Goal: Task Accomplishment & Management: Manage account settings

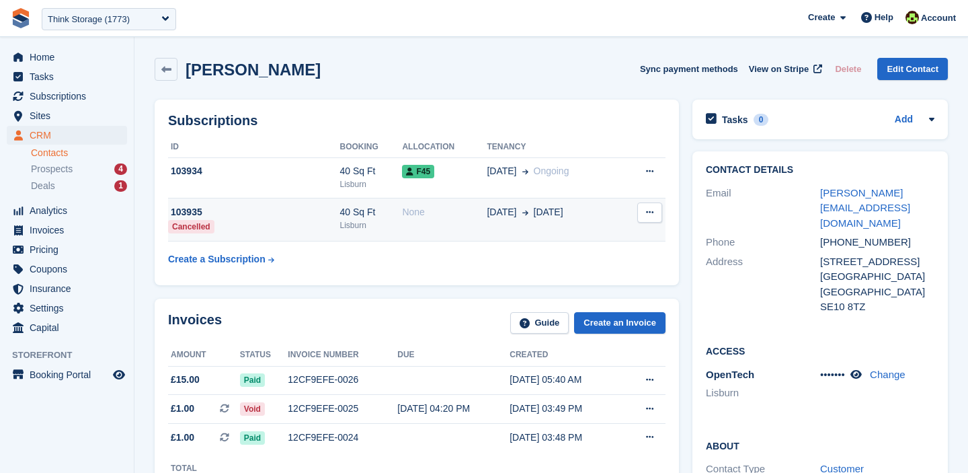
click at [418, 226] on td "None" at bounding box center [444, 219] width 85 height 43
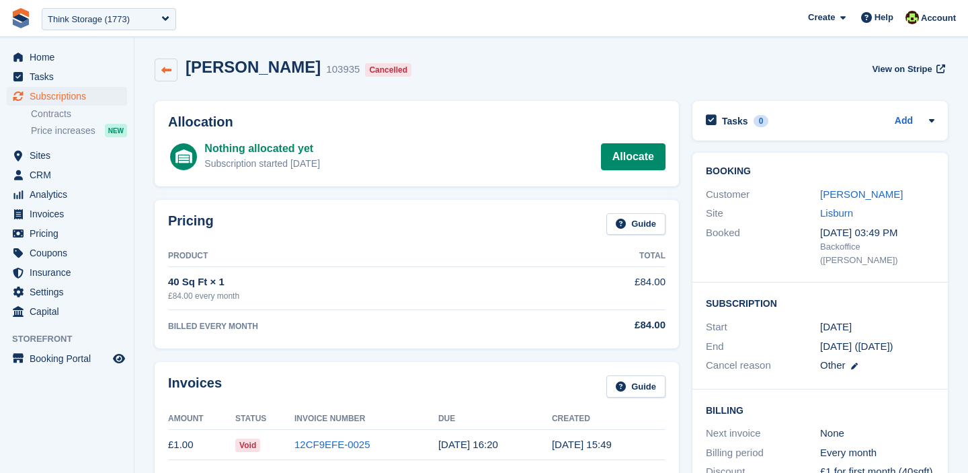
click at [169, 68] on icon at bounding box center [166, 70] width 10 height 10
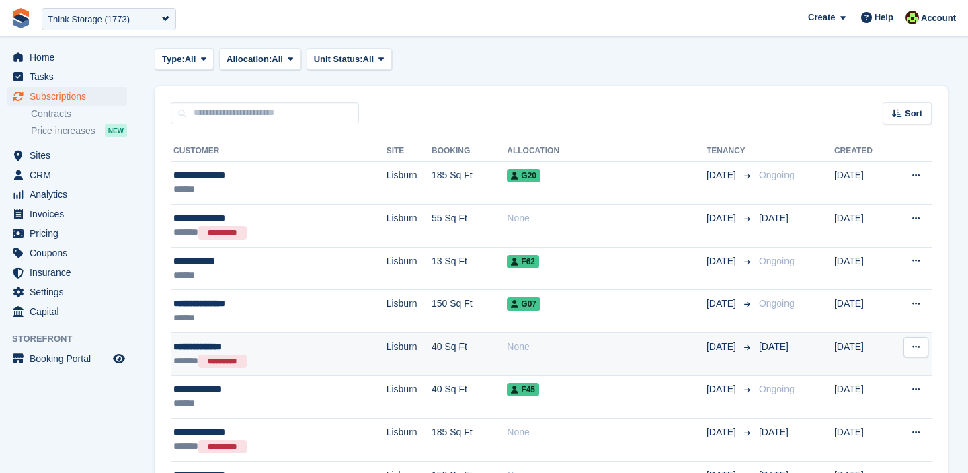
scroll to position [52, 0]
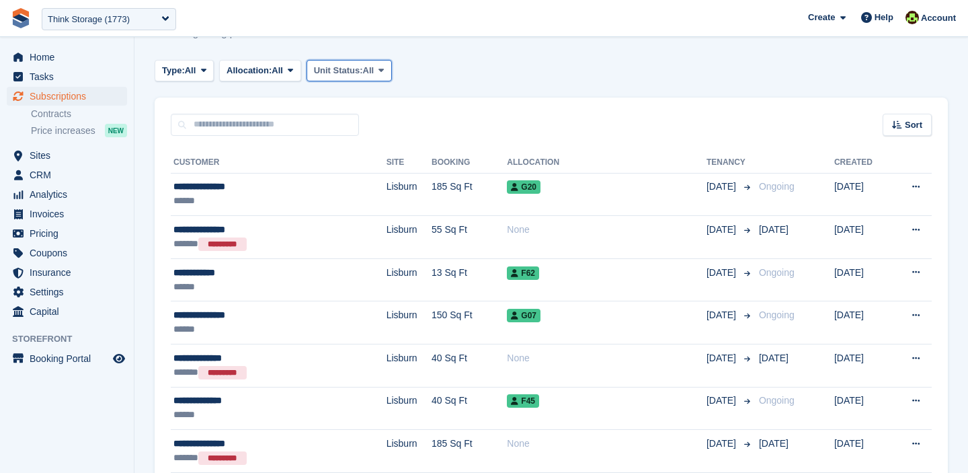
click at [356, 72] on span "Unit Status:" at bounding box center [338, 70] width 49 height 13
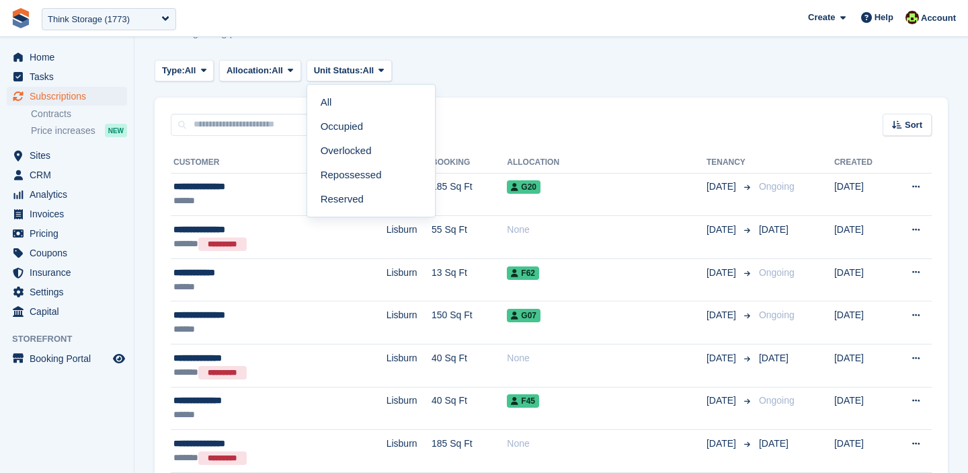
click at [202, 69] on button "Type: All" at bounding box center [184, 71] width 59 height 22
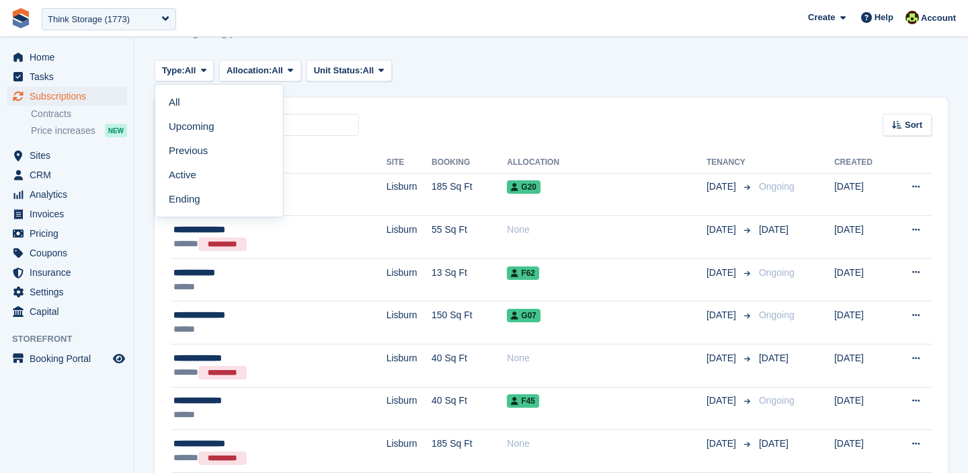
click at [541, 63] on div "Type: All All Upcoming Previous Active Ending Allocation: All All Allocated Una…" at bounding box center [551, 71] width 793 height 22
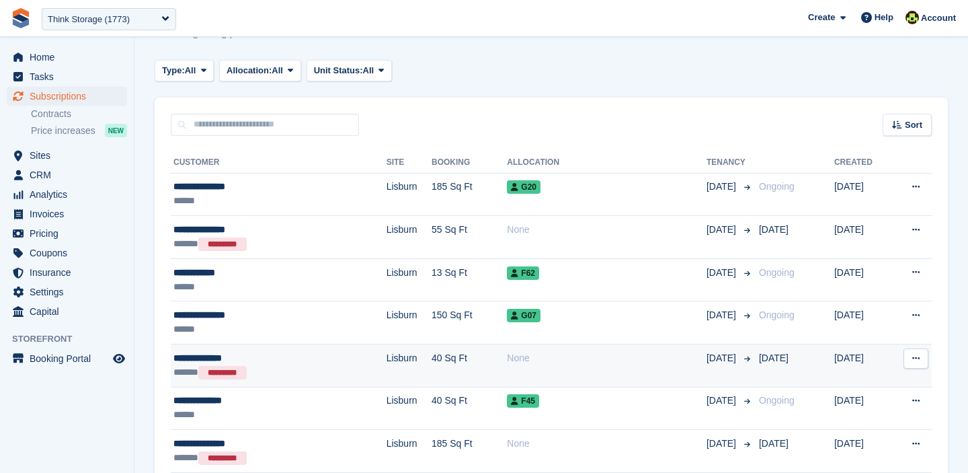
click at [432, 370] on td "40 Sq Ft" at bounding box center [469, 365] width 75 height 43
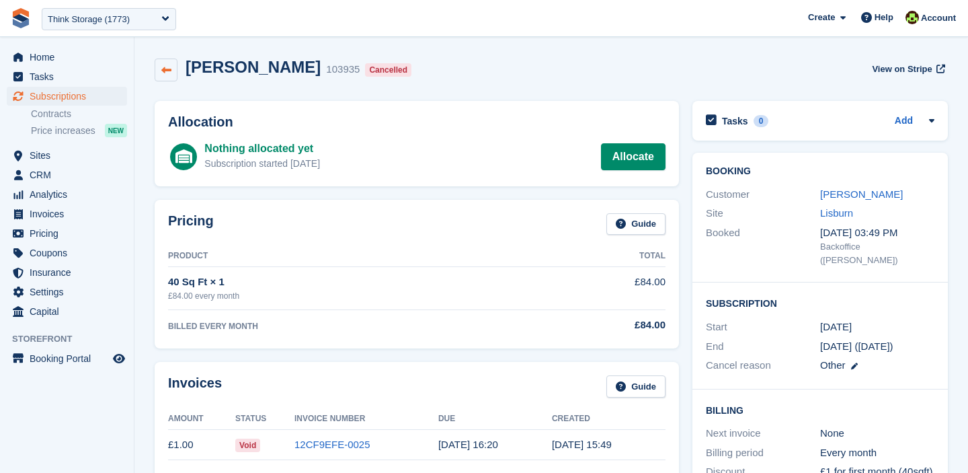
click at [169, 73] on icon at bounding box center [166, 70] width 10 height 10
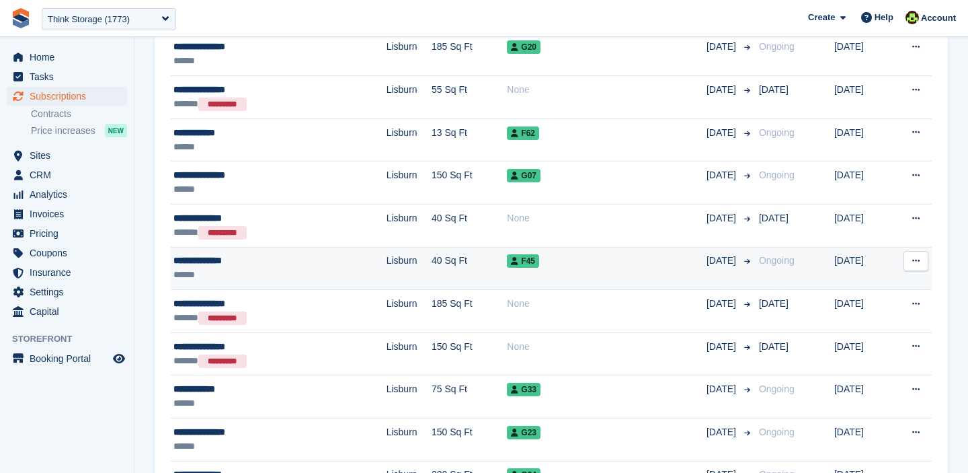
scroll to position [194, 0]
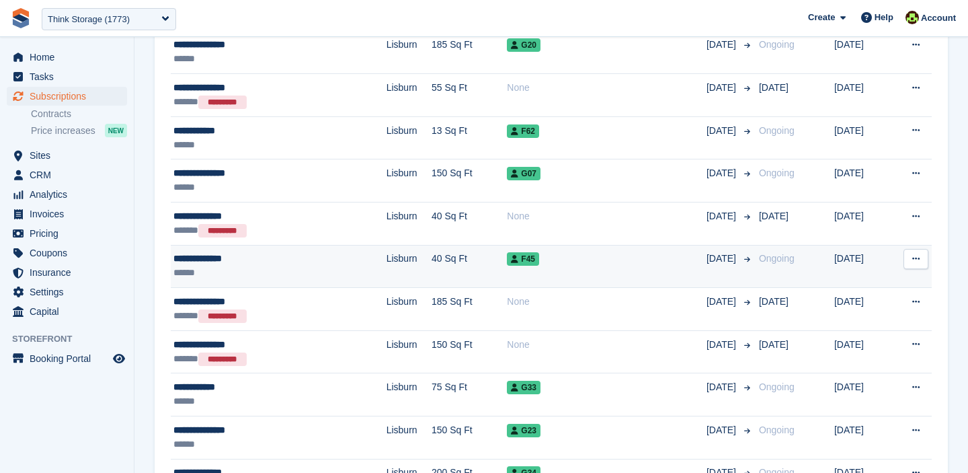
click at [578, 272] on td "F45" at bounding box center [607, 266] width 200 height 43
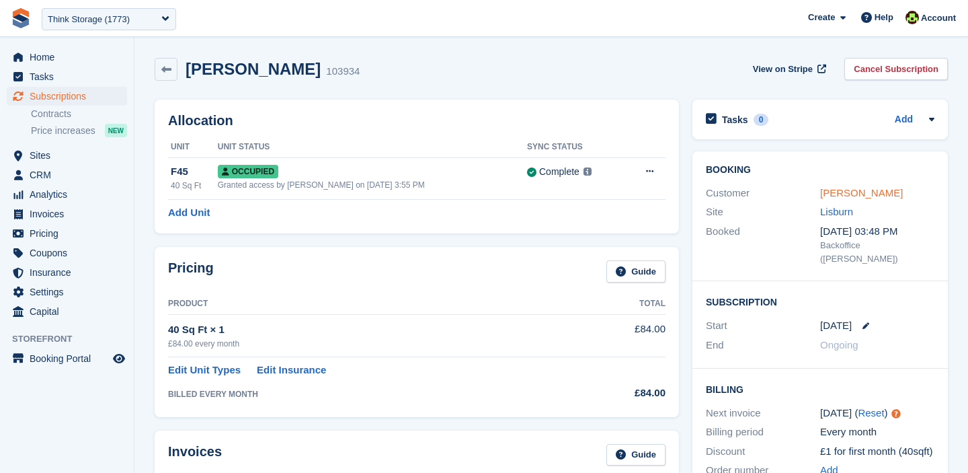
click at [859, 188] on link "[PERSON_NAME]" at bounding box center [861, 192] width 83 height 11
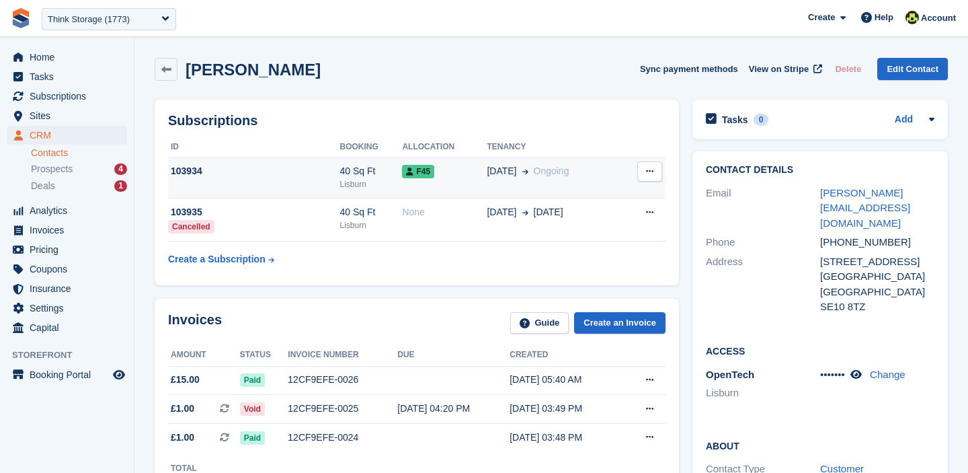
click at [231, 177] on div "103934" at bounding box center [254, 171] width 172 height 14
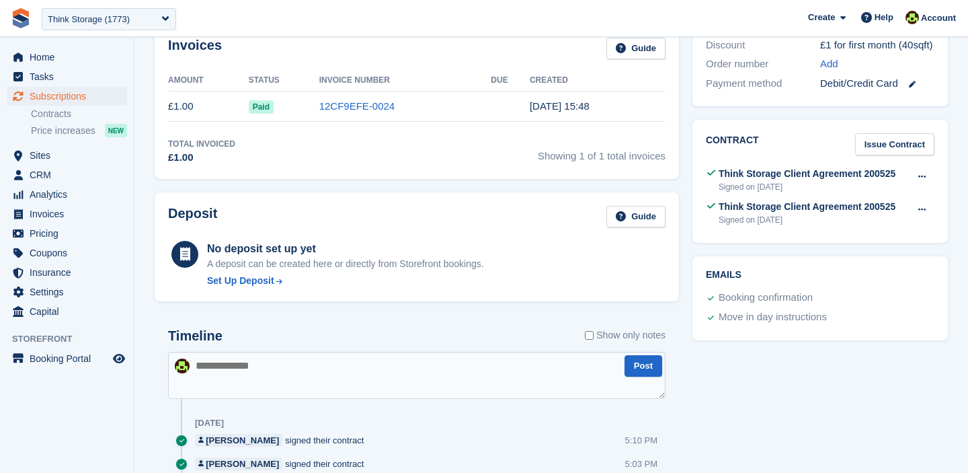
scroll to position [410, 0]
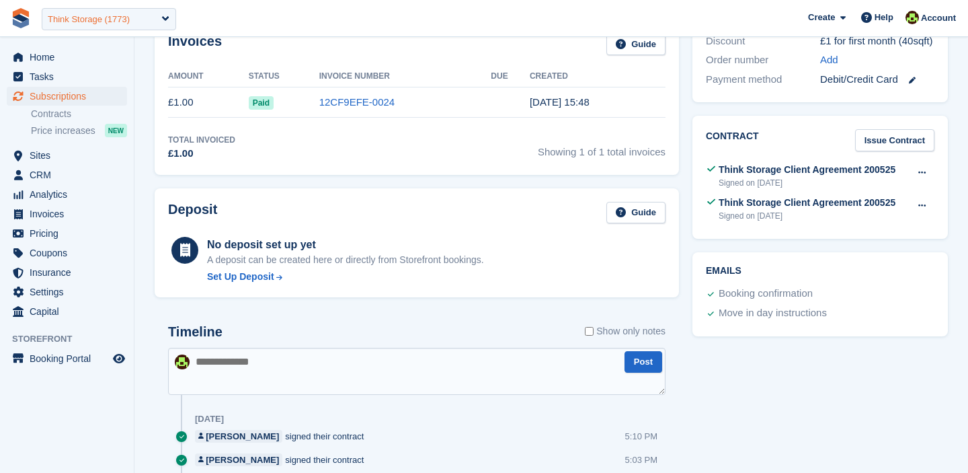
click at [135, 17] on div "Think Storage (1773)" at bounding box center [109, 19] width 134 height 22
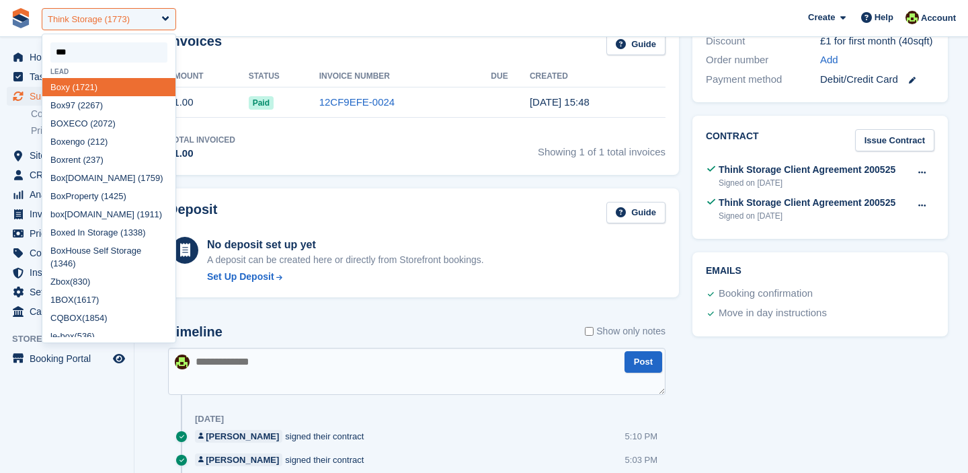
type input "****"
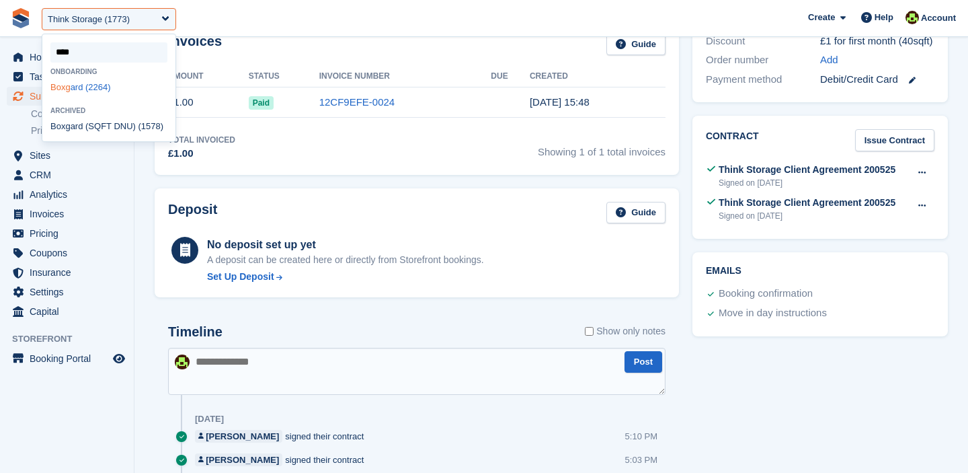
click at [107, 89] on div "Boxg ard (2264)" at bounding box center [108, 87] width 133 height 18
select select "****"
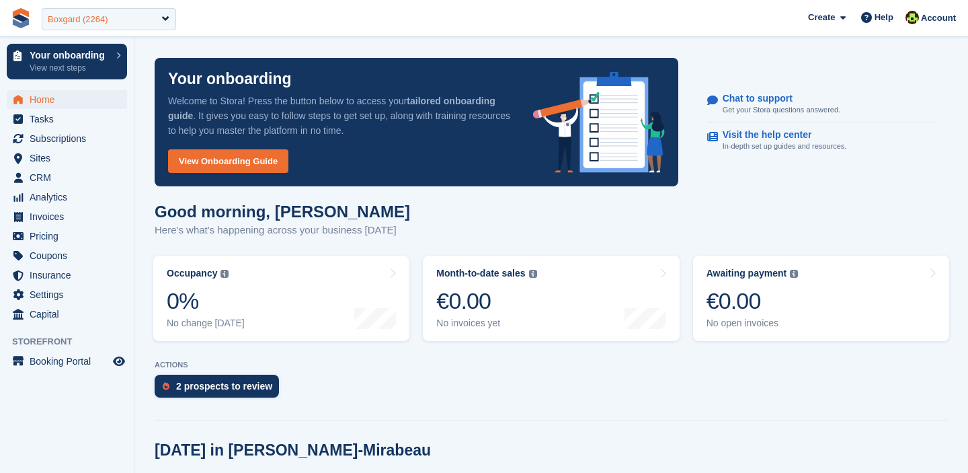
click at [112, 22] on div "Boxgard (2264)" at bounding box center [109, 19] width 134 height 22
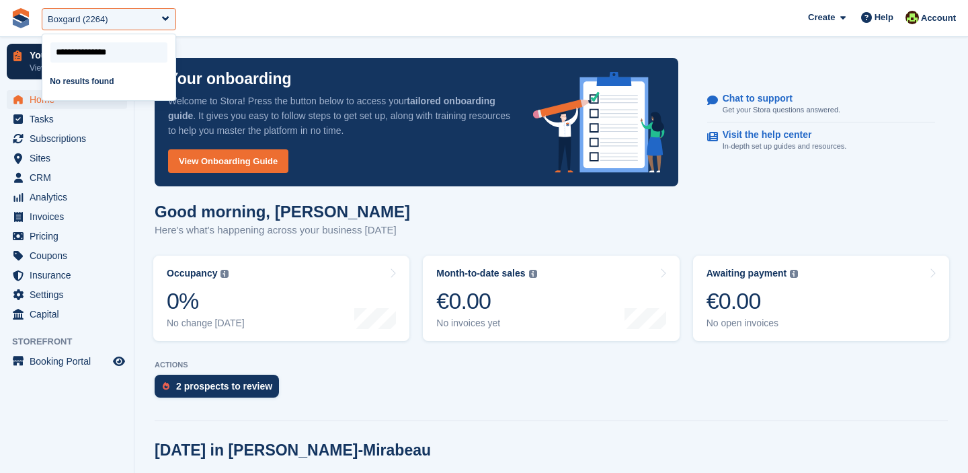
drag, startPoint x: 143, startPoint y: 54, endPoint x: 0, endPoint y: 48, distance: 143.3
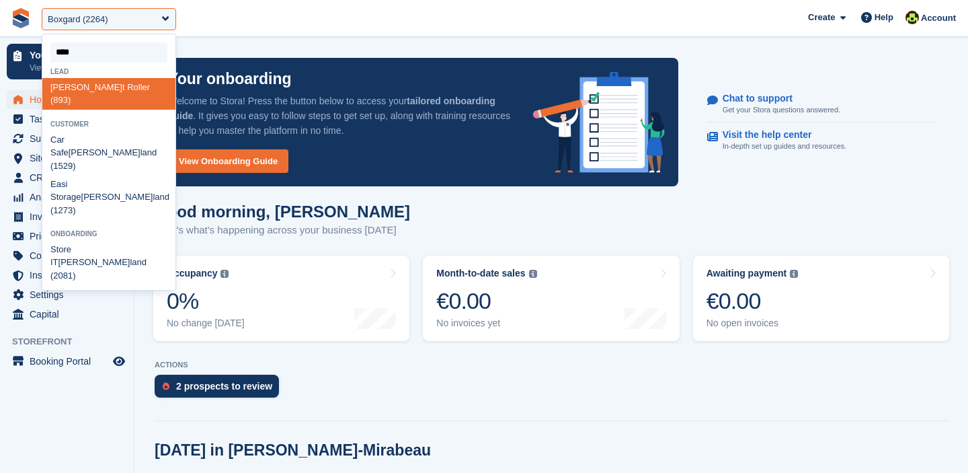
type input "*****"
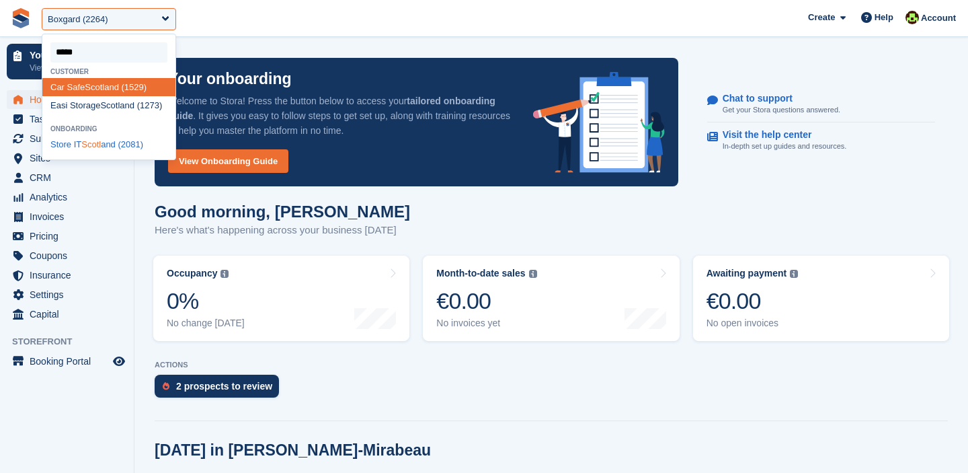
click at [85, 154] on div "Store IT Scotl and (2081)" at bounding box center [108, 145] width 133 height 18
select select "****"
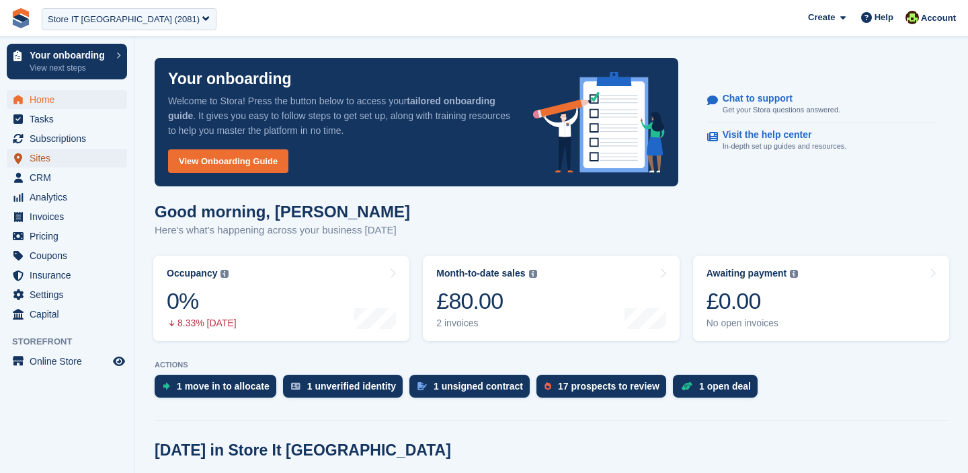
click at [36, 166] on span "Sites" at bounding box center [70, 158] width 81 height 19
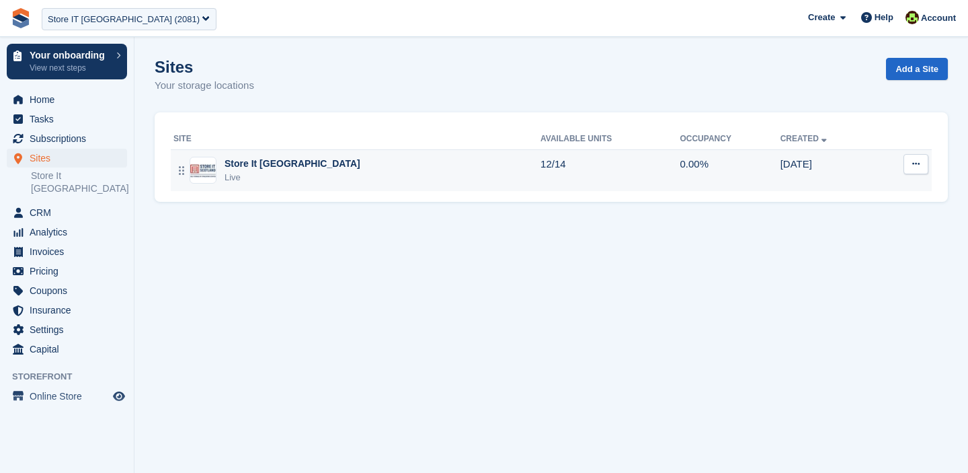
click at [912, 165] on icon at bounding box center [915, 163] width 7 height 9
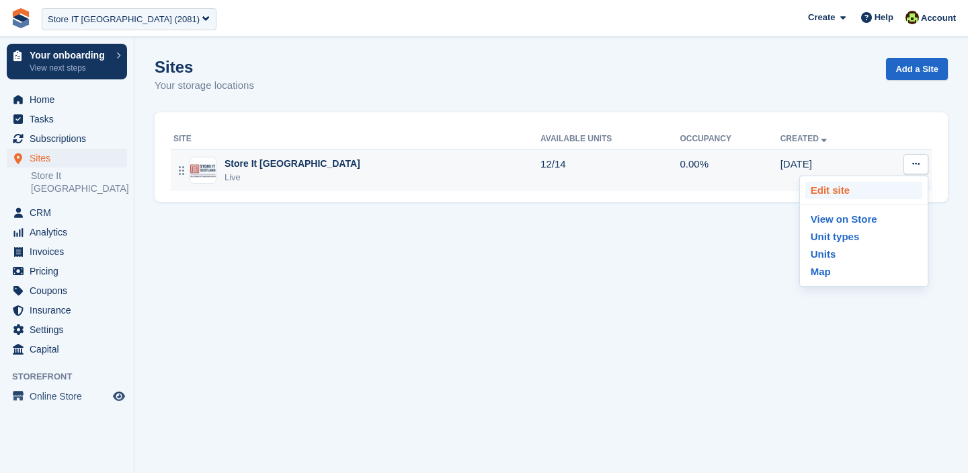
click at [865, 188] on p "Edit site" at bounding box center [863, 190] width 117 height 17
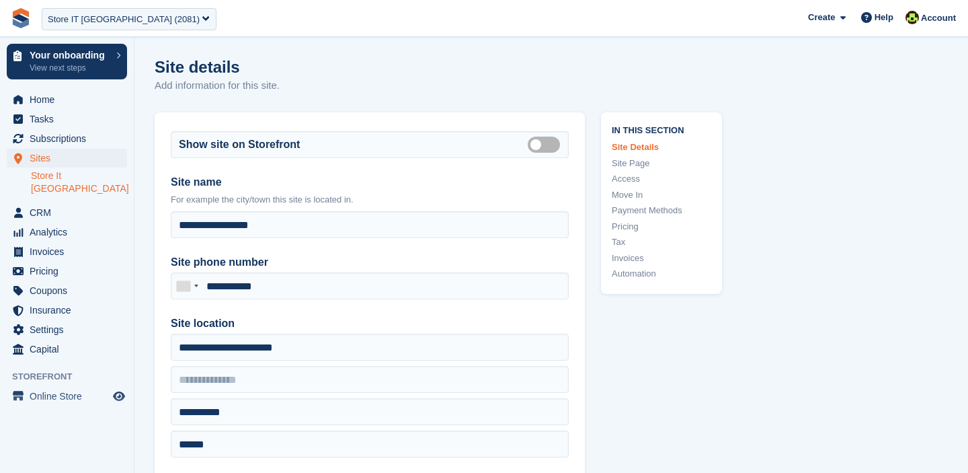
click at [631, 195] on link "Move In" at bounding box center [662, 194] width 100 height 13
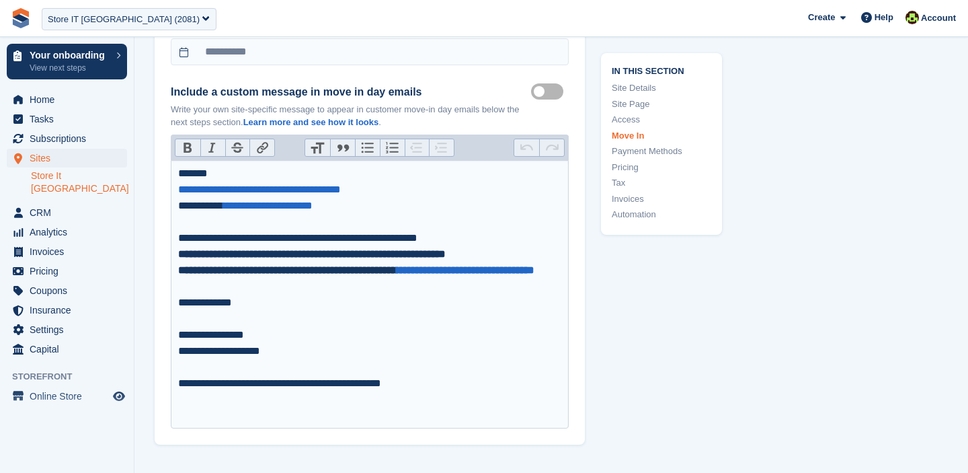
scroll to position [3881, 0]
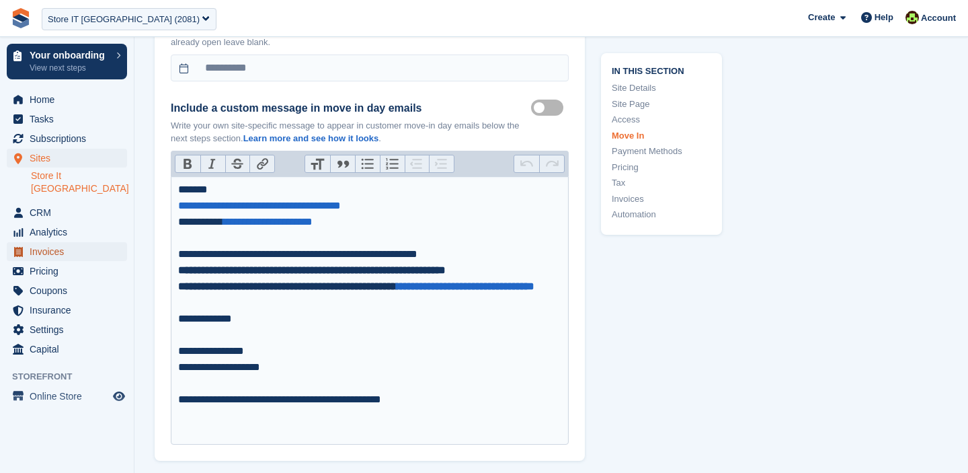
click at [41, 242] on span "Invoices" at bounding box center [70, 251] width 81 height 19
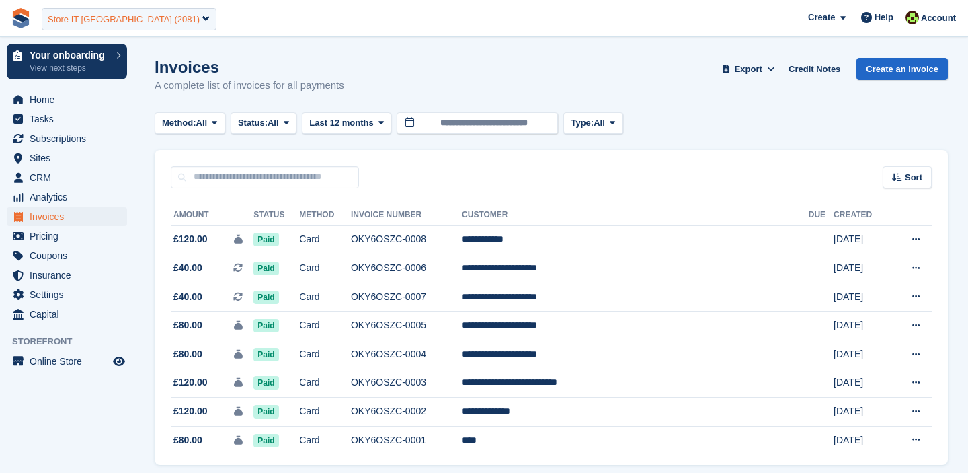
click at [141, 13] on div "Store IT Scotland (2081)" at bounding box center [124, 19] width 152 height 13
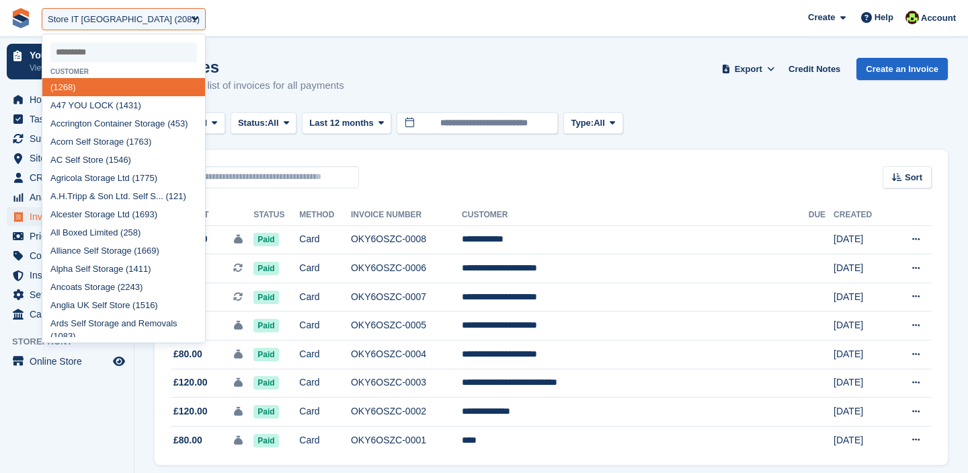
click at [401, 72] on div "Invoices A complete list of invoices for all payments Export Export Invoices Ex…" at bounding box center [551, 84] width 793 height 52
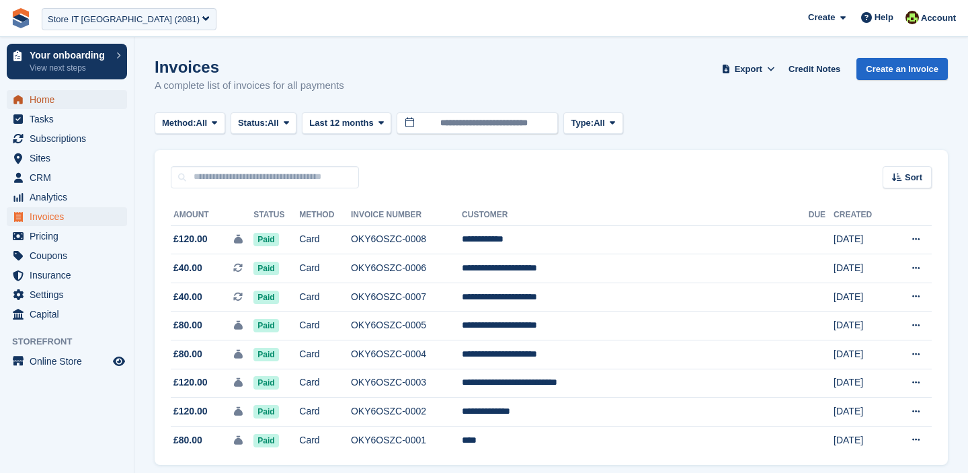
click at [44, 93] on span "Home" at bounding box center [70, 99] width 81 height 19
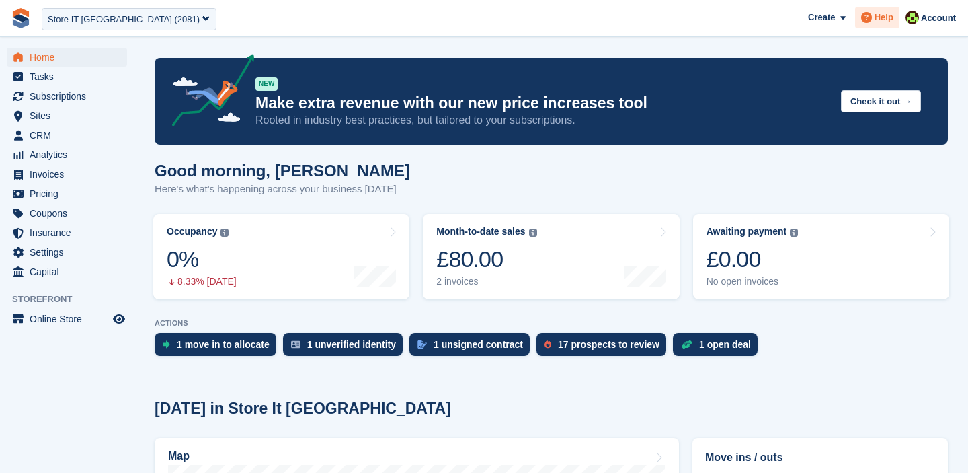
click at [879, 21] on span "Help" at bounding box center [884, 17] width 19 height 13
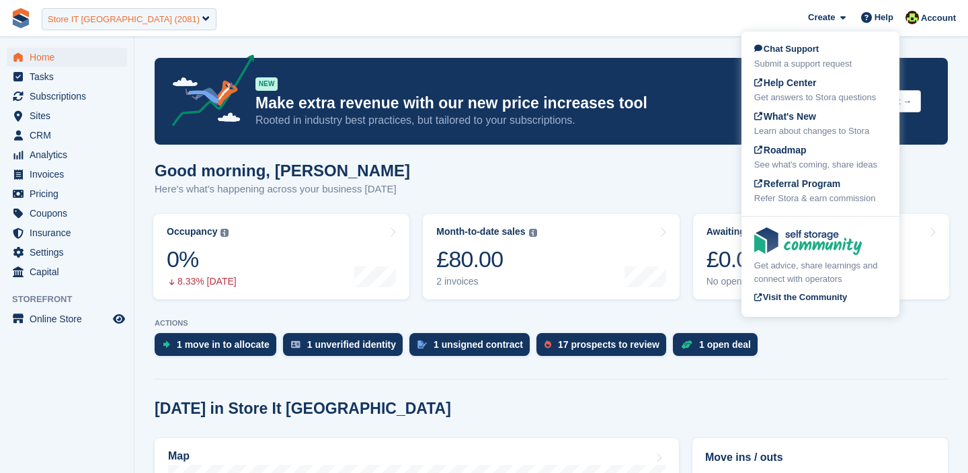
click at [110, 27] on div "Store IT Scotland (2081)" at bounding box center [129, 19] width 175 height 22
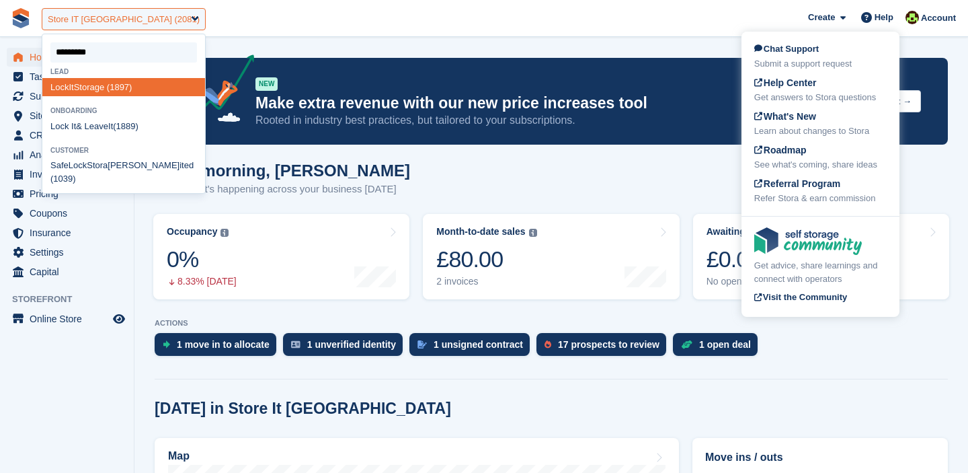
type input "*******"
click at [92, 120] on div "Lock It & Leave It (1889)" at bounding box center [123, 127] width 163 height 18
select select "****"
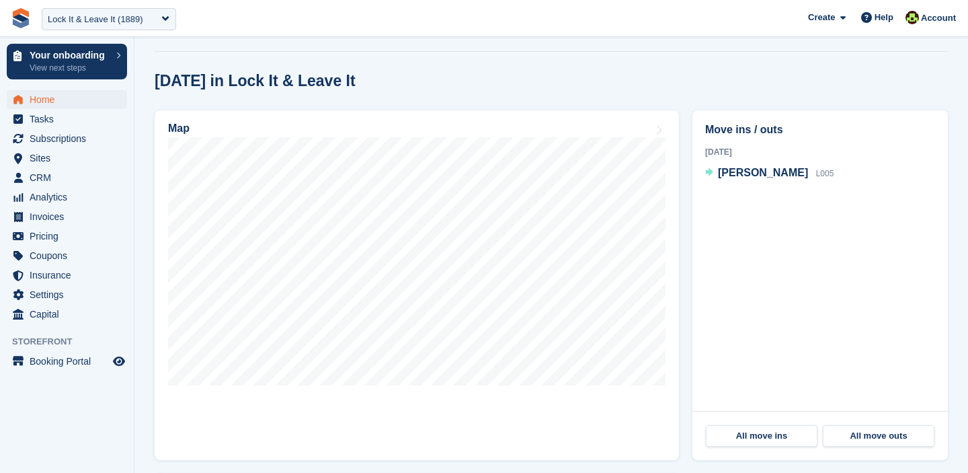
scroll to position [351, 0]
click at [111, 362] on span "Preview store" at bounding box center [119, 361] width 16 height 16
click at [55, 141] on span "Subscriptions" at bounding box center [70, 138] width 81 height 19
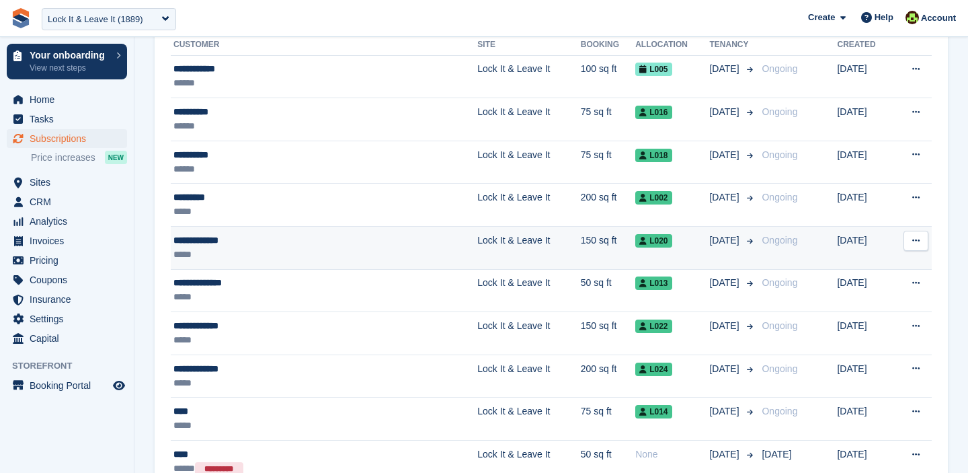
scroll to position [173, 0]
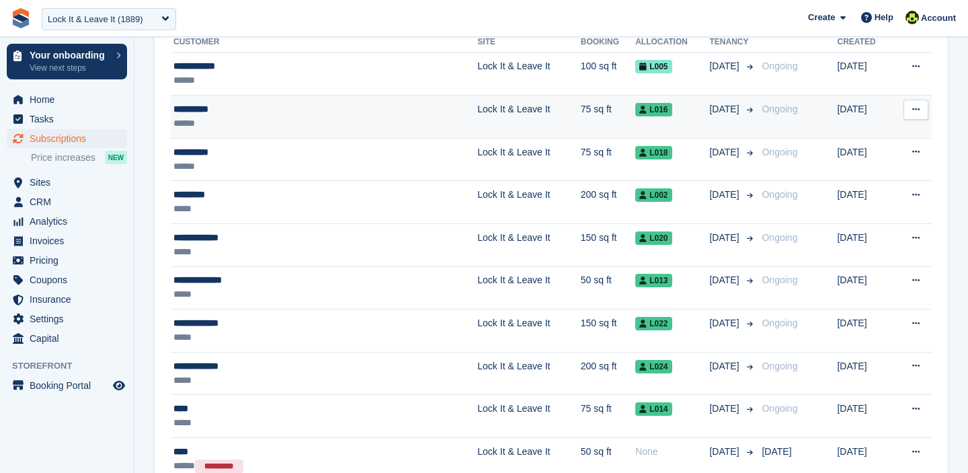
click at [477, 95] on td "Lock It & Leave It" at bounding box center [528, 116] width 103 height 43
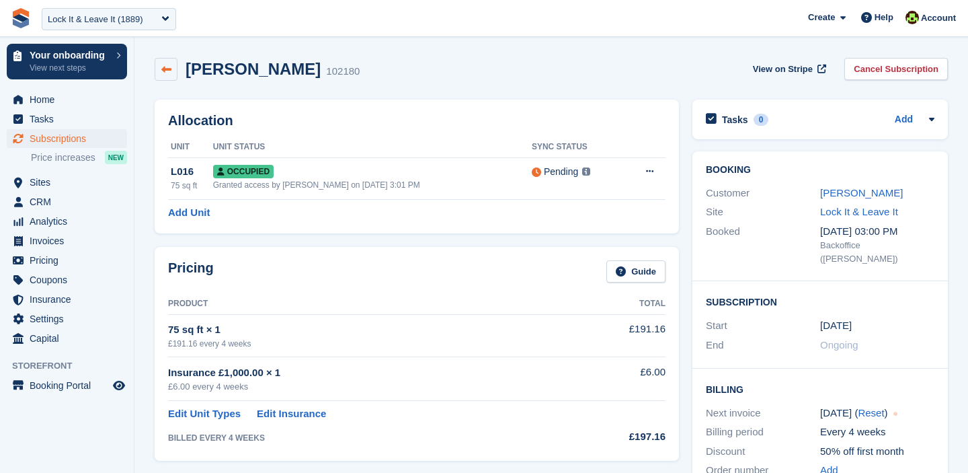
click at [173, 74] on link at bounding box center [166, 69] width 23 height 23
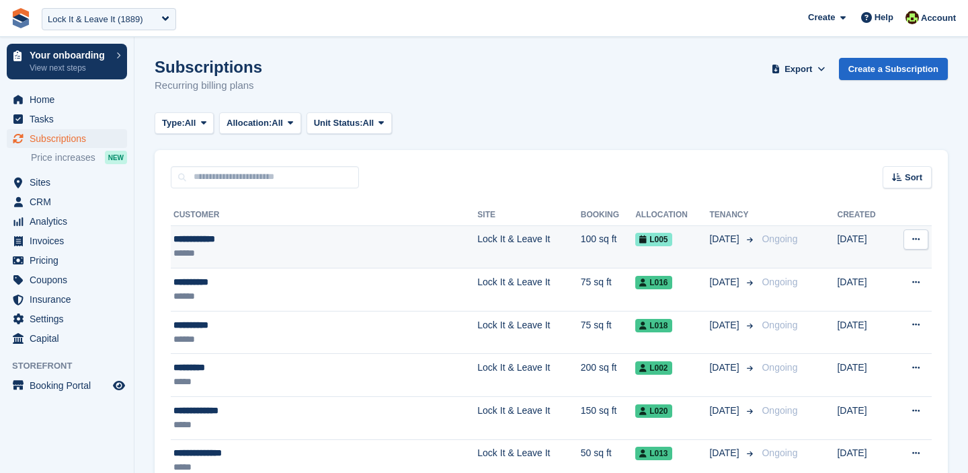
click at [581, 247] on td "100 sq ft" at bounding box center [608, 246] width 54 height 43
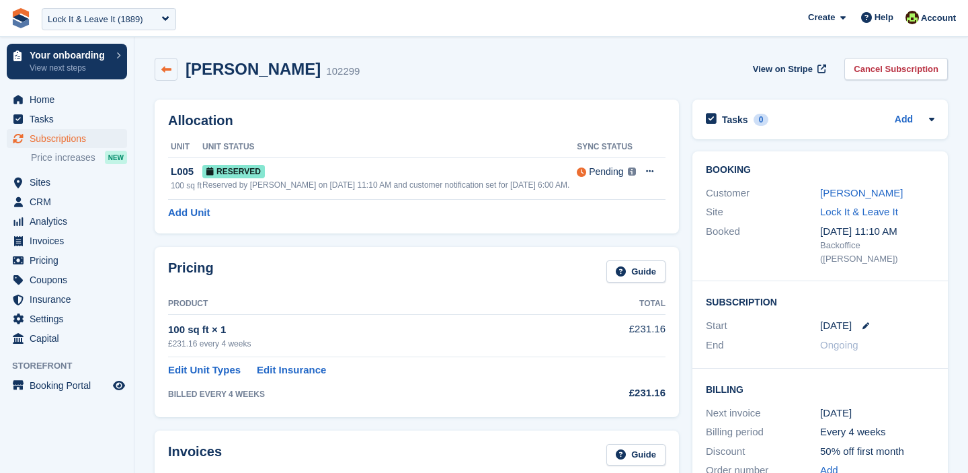
click at [169, 72] on icon at bounding box center [166, 70] width 10 height 10
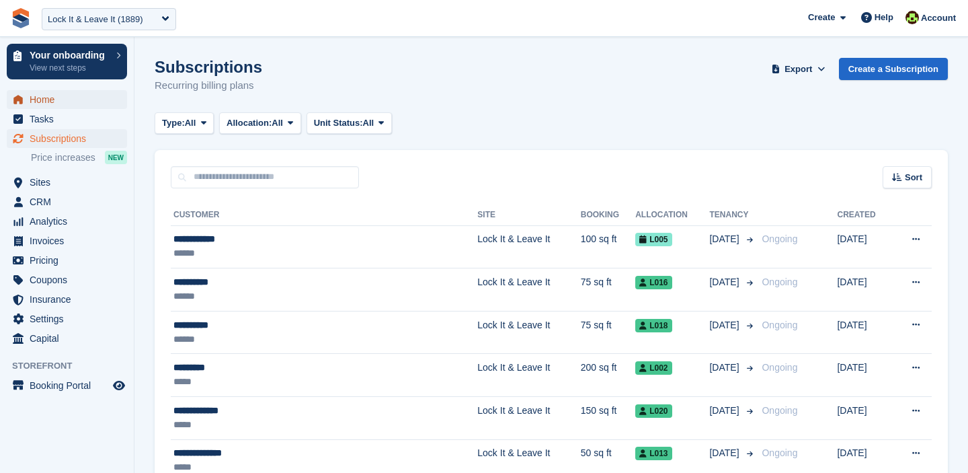
click at [36, 101] on span "Home" at bounding box center [70, 99] width 81 height 19
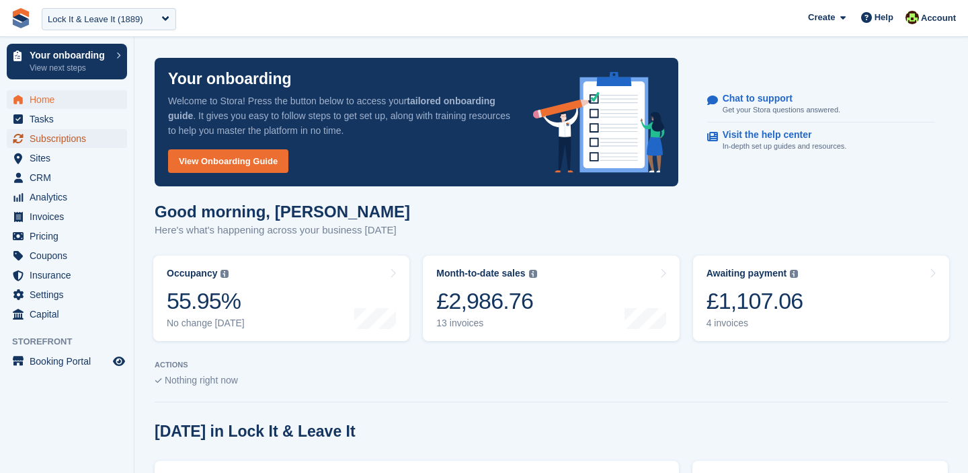
click at [69, 147] on span "Subscriptions" at bounding box center [70, 138] width 81 height 19
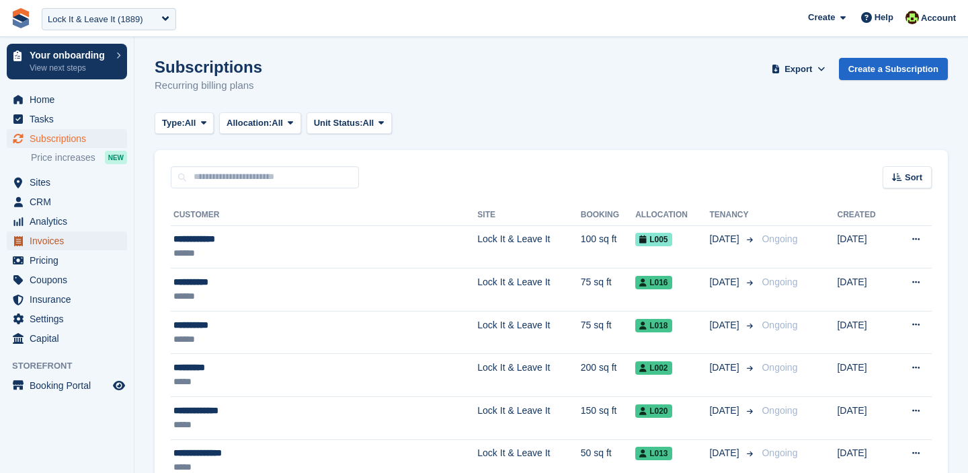
click at [51, 242] on span "Invoices" at bounding box center [70, 240] width 81 height 19
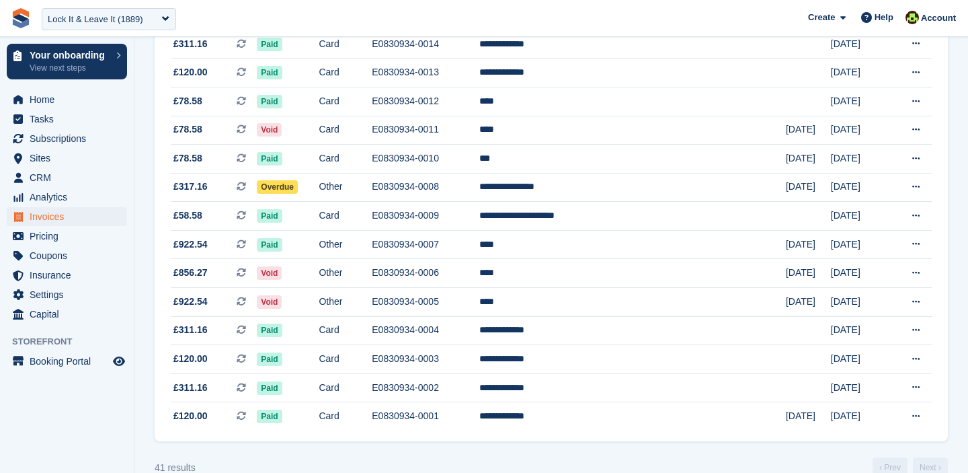
scroll to position [969, 0]
click at [50, 102] on span "Home" at bounding box center [70, 99] width 81 height 19
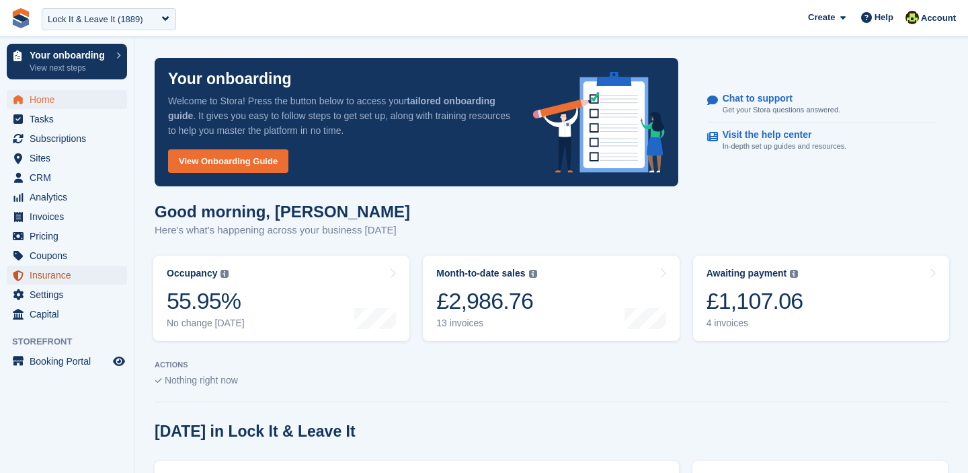
click at [48, 274] on span "Insurance" at bounding box center [70, 275] width 81 height 19
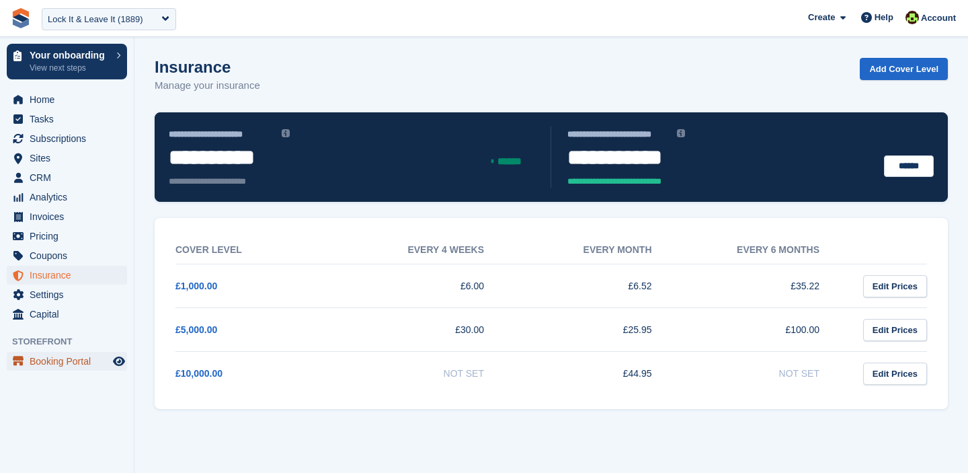
click at [45, 360] on span "Booking Portal" at bounding box center [70, 361] width 81 height 19
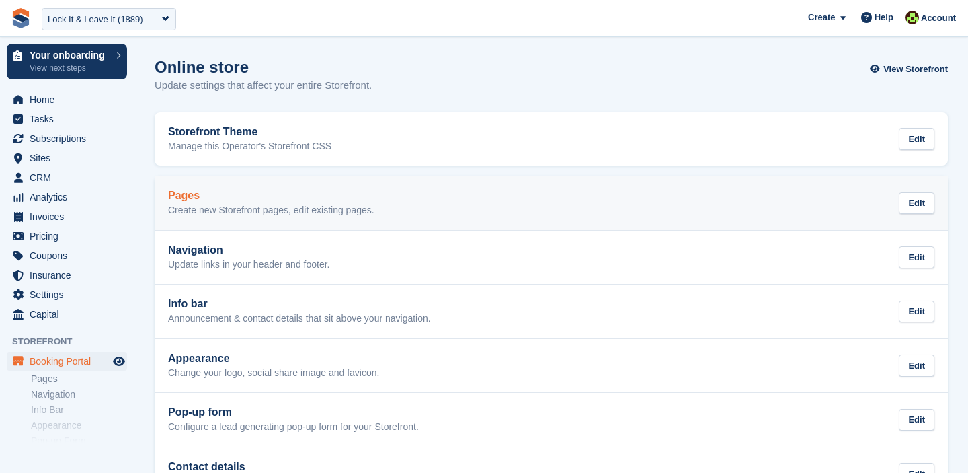
click at [228, 206] on p "Create new Storefront pages, edit existing pages." at bounding box center [271, 210] width 206 height 12
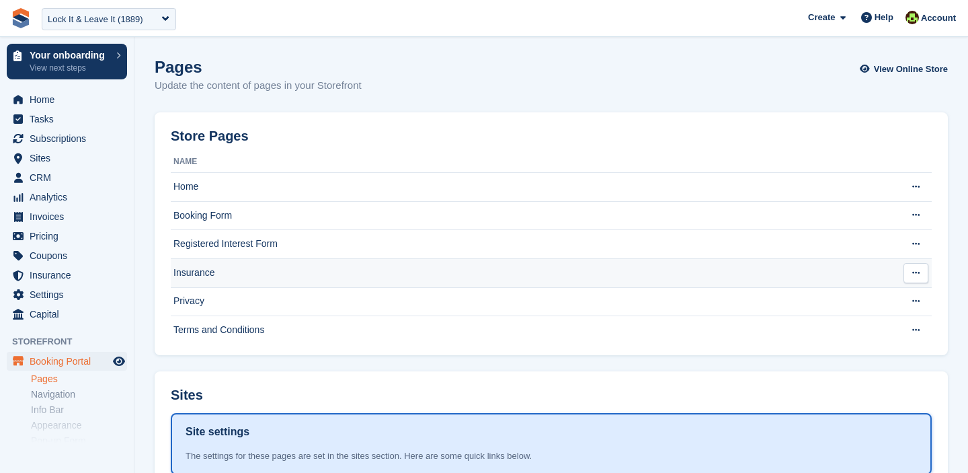
click at [215, 279] on td "Insurance" at bounding box center [532, 272] width 723 height 29
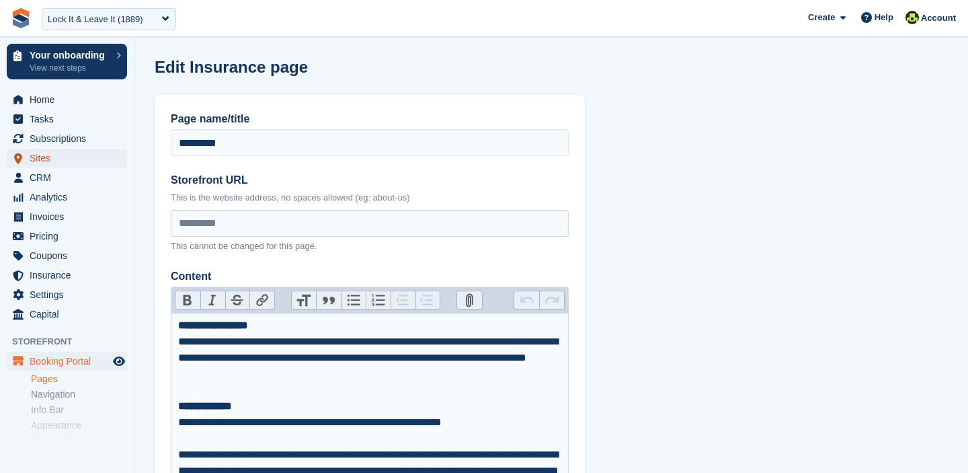
click at [40, 159] on span "Sites" at bounding box center [70, 158] width 81 height 19
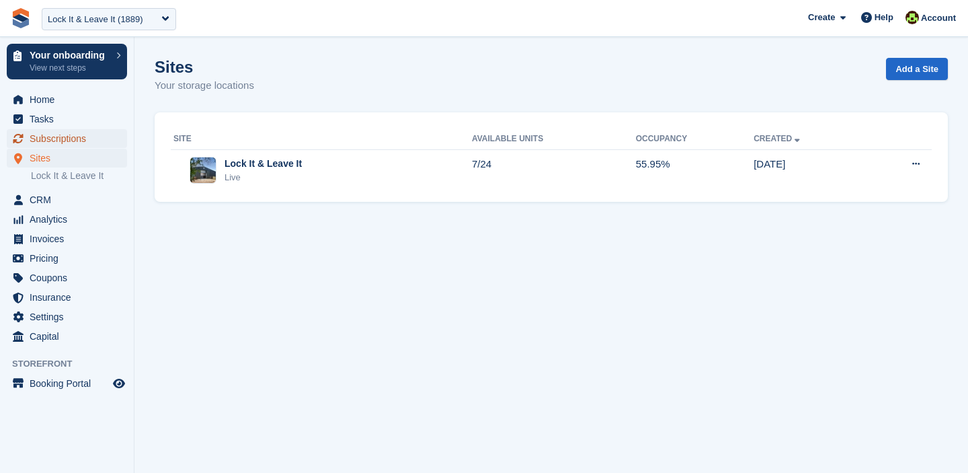
click at [28, 135] on link "Subscriptions" at bounding box center [67, 138] width 120 height 19
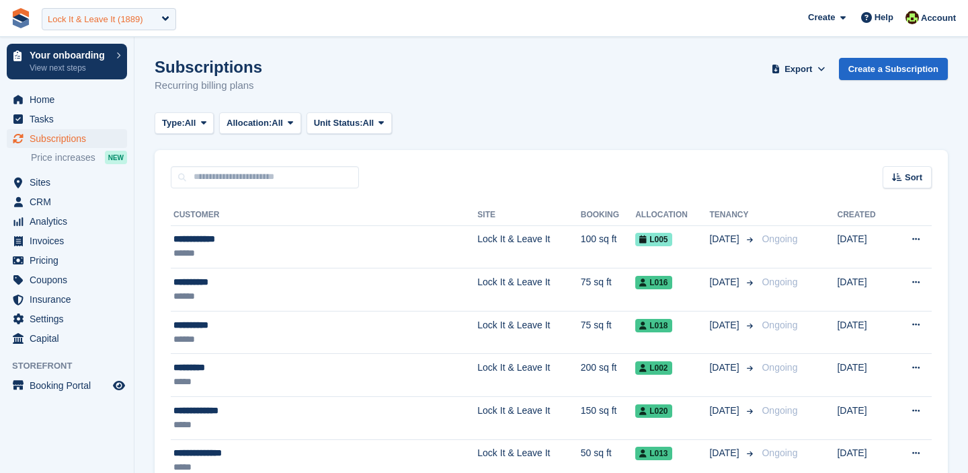
click at [111, 19] on div "Lock It & Leave It (1889)" at bounding box center [95, 19] width 95 height 13
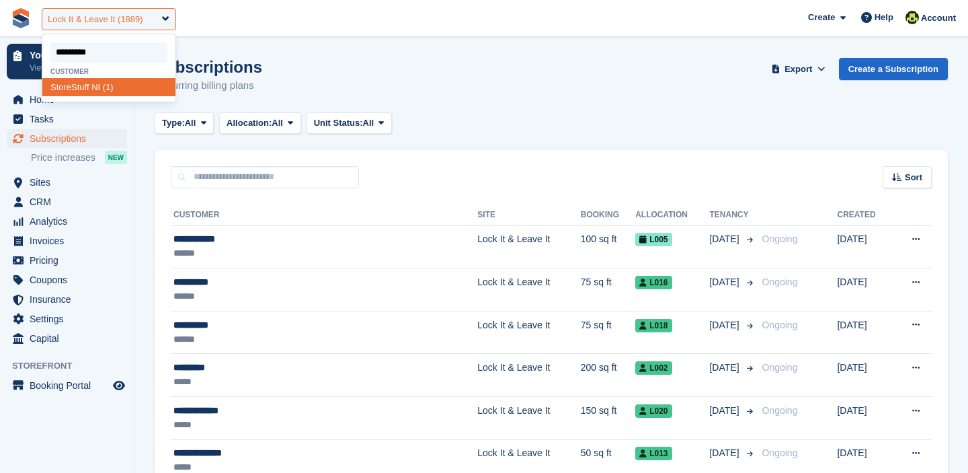
type input "**********"
click at [83, 89] on span "StoreStuff" at bounding box center [69, 87] width 39 height 10
select select "*"
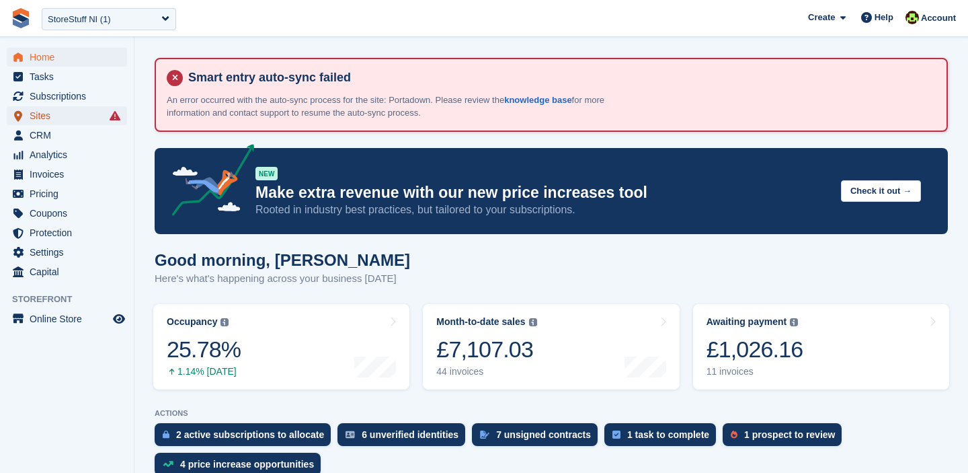
click at [66, 118] on span "Sites" at bounding box center [70, 115] width 81 height 19
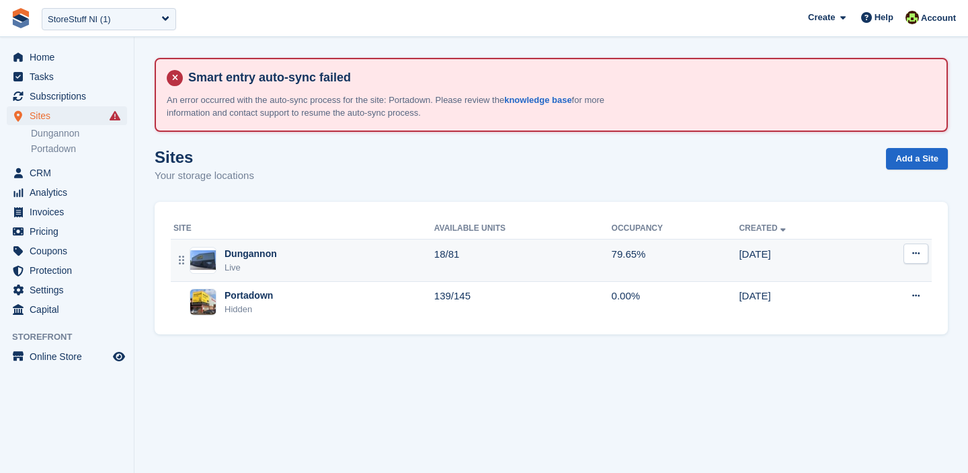
click at [245, 249] on div "Dungannon" at bounding box center [251, 254] width 52 height 14
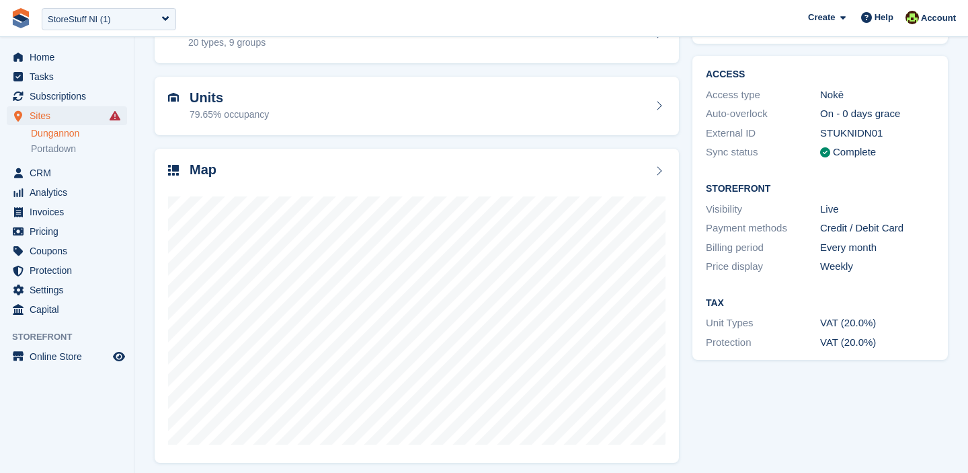
scroll to position [190, 0]
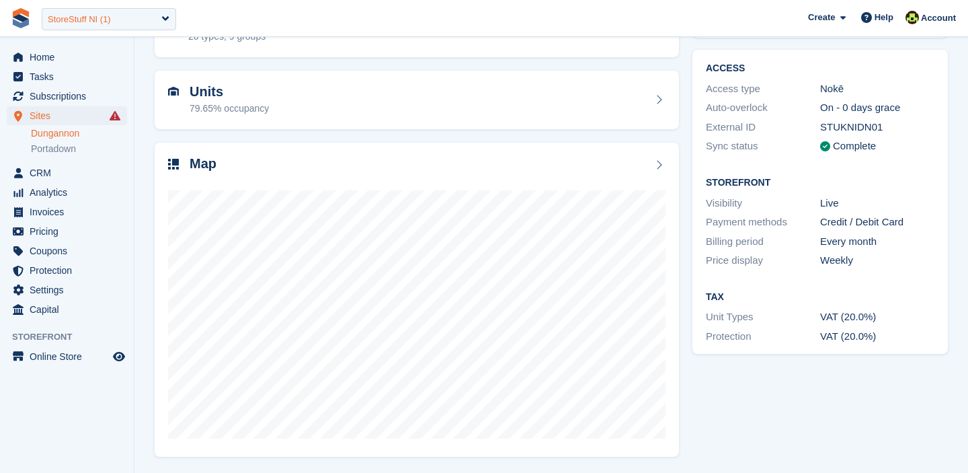
click at [106, 21] on div "StoreStuff NI (1)" at bounding box center [79, 19] width 63 height 13
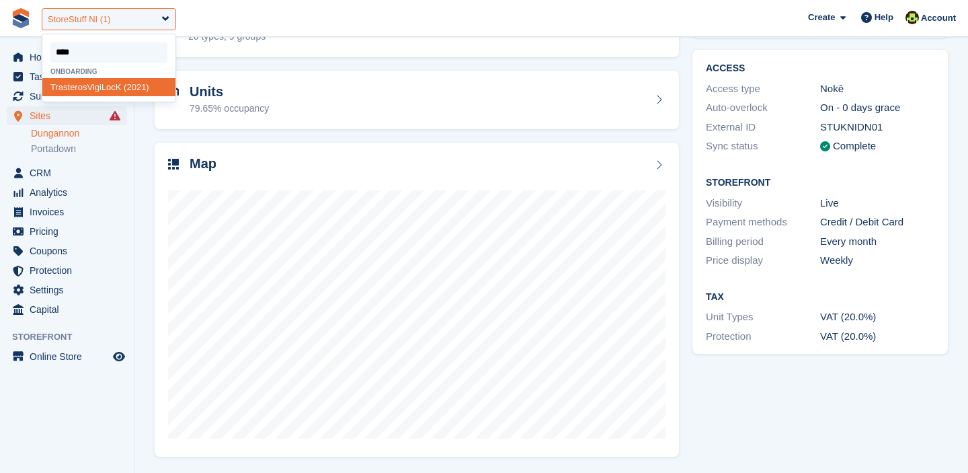
type input "*****"
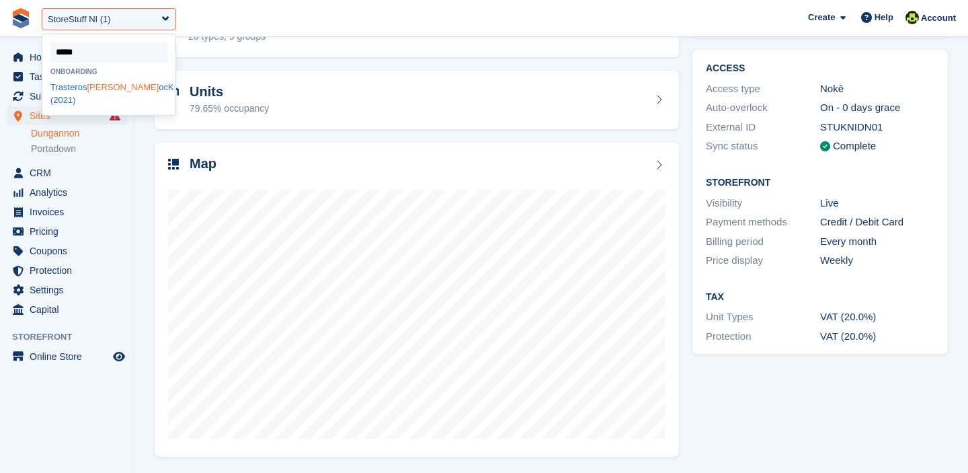
click at [120, 90] on div "Trasteros VigiL ocK (2021)" at bounding box center [108, 94] width 133 height 32
select select "****"
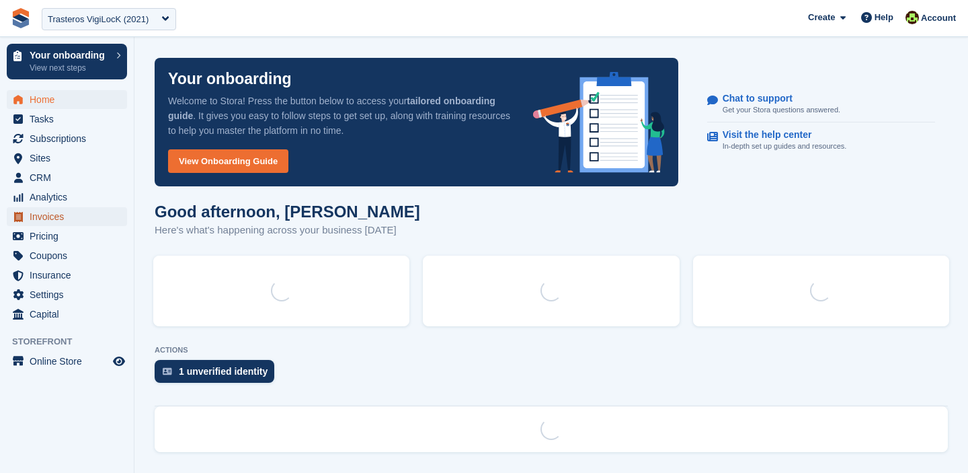
click at [58, 212] on span "Invoices" at bounding box center [70, 216] width 81 height 19
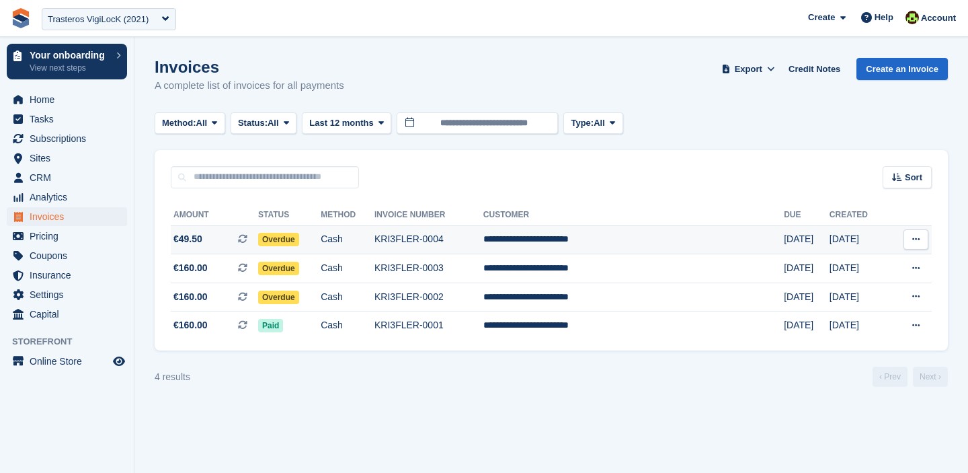
click at [299, 241] on span "Overdue" at bounding box center [278, 239] width 41 height 13
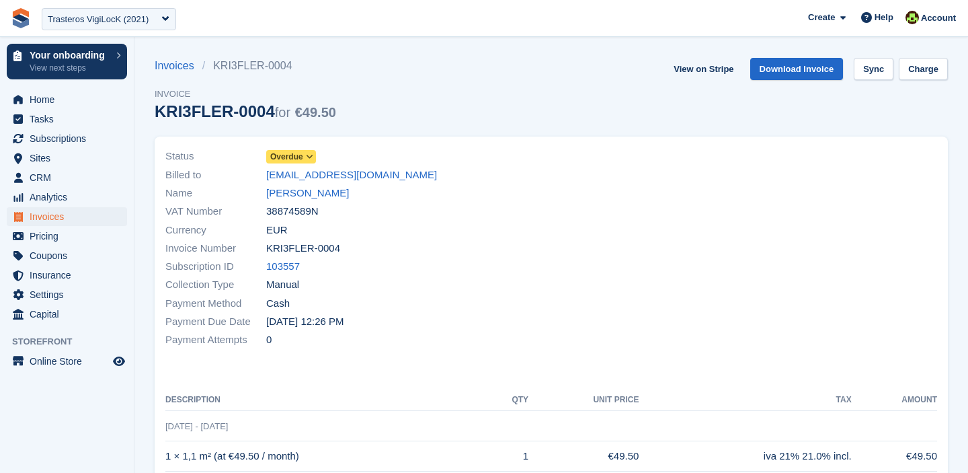
click at [295, 156] on span "Overdue" at bounding box center [286, 157] width 33 height 12
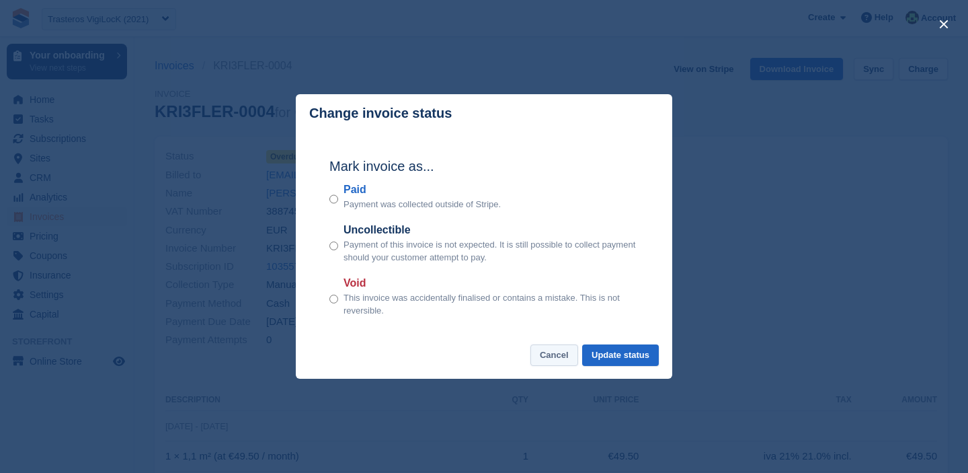
click at [556, 358] on button "Cancel" at bounding box center [554, 355] width 48 height 22
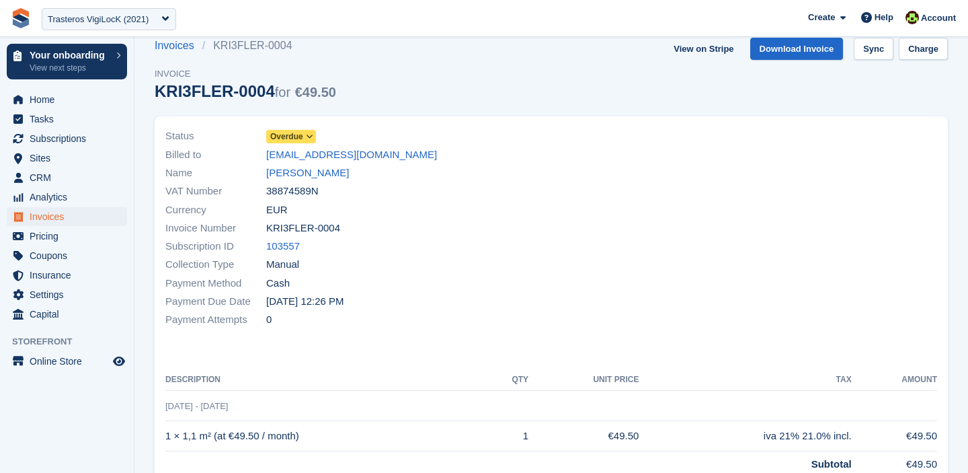
scroll to position [17, 0]
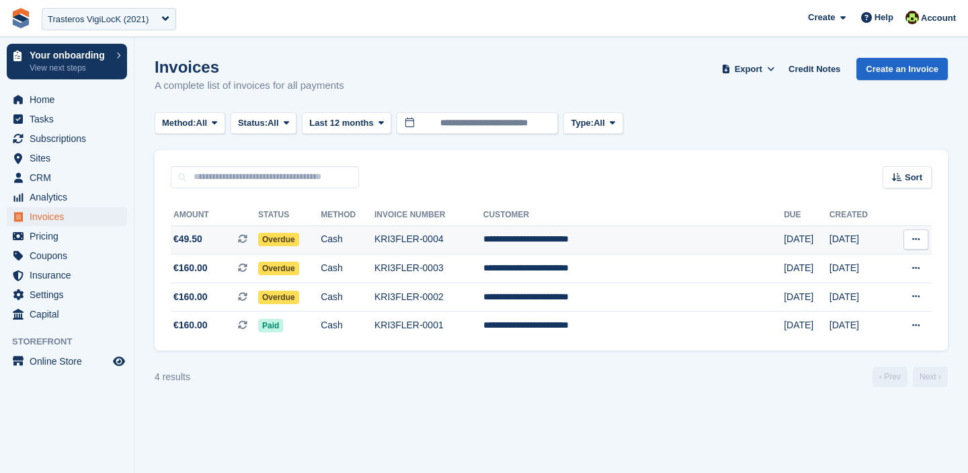
click at [321, 245] on td "Overdue" at bounding box center [289, 239] width 63 height 29
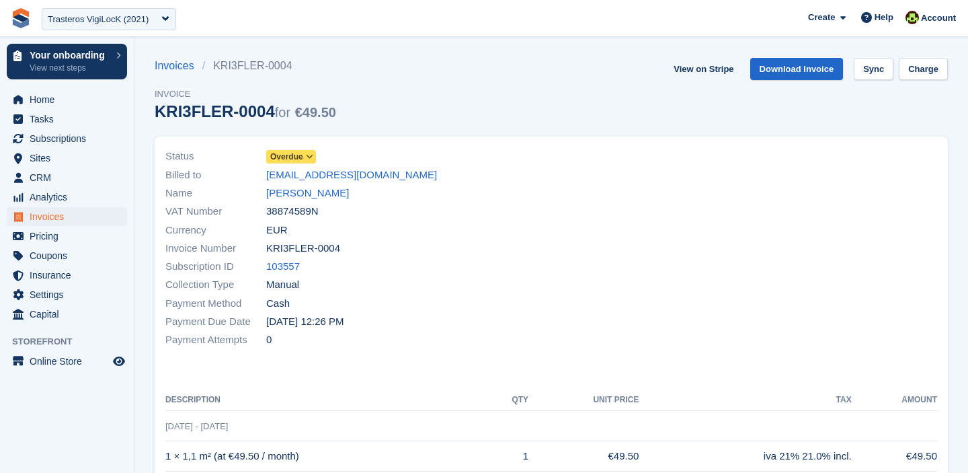
click at [262, 156] on span "Status" at bounding box center [215, 156] width 101 height 15
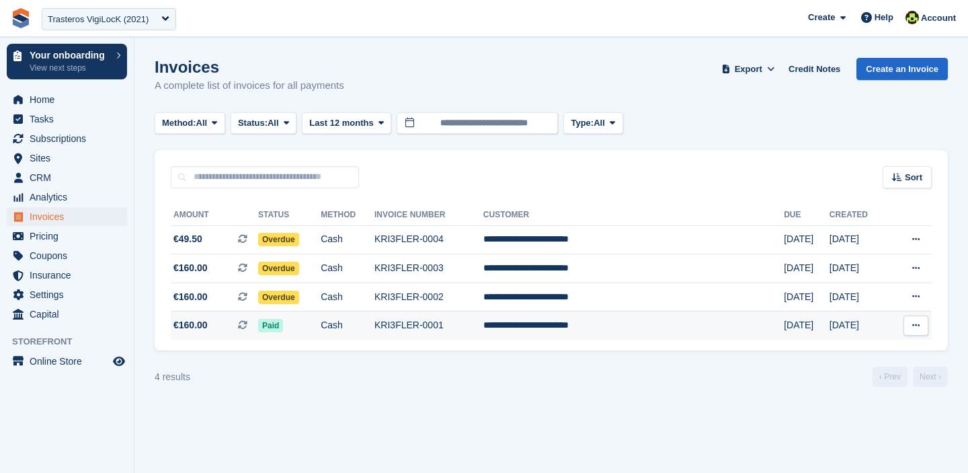
click at [283, 330] on span "Paid" at bounding box center [270, 325] width 25 height 13
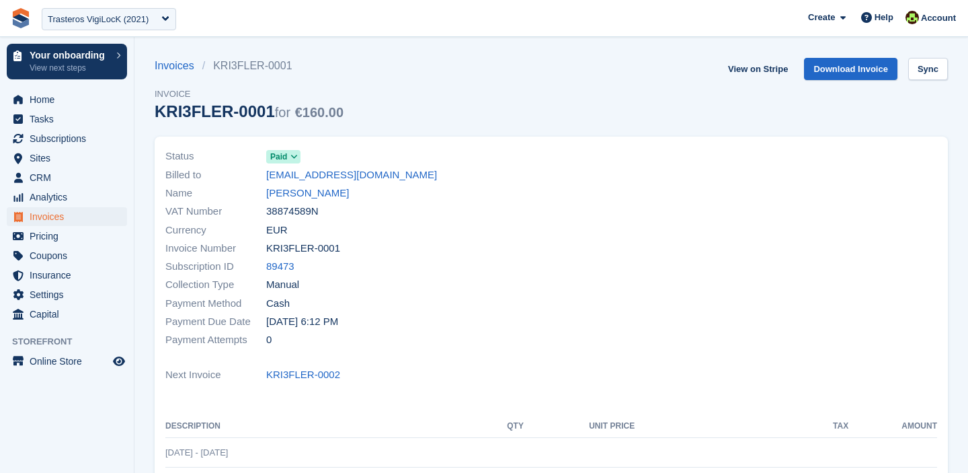
click at [276, 152] on span "Paid" at bounding box center [278, 157] width 17 height 12
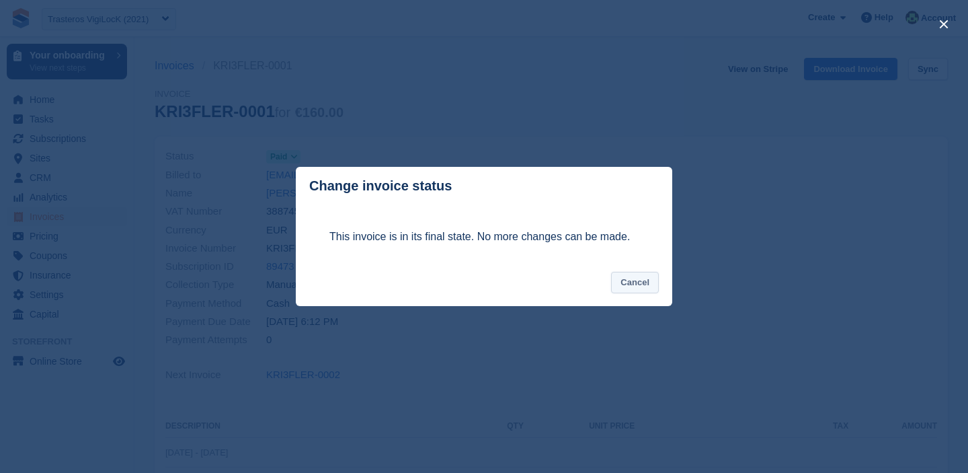
click at [635, 288] on button "Cancel" at bounding box center [635, 283] width 48 height 22
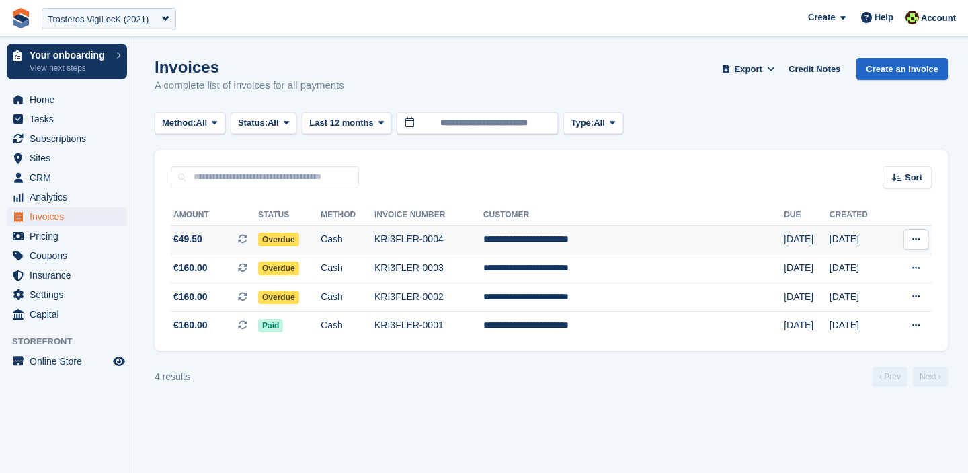
click at [321, 234] on td "Overdue" at bounding box center [289, 239] width 63 height 29
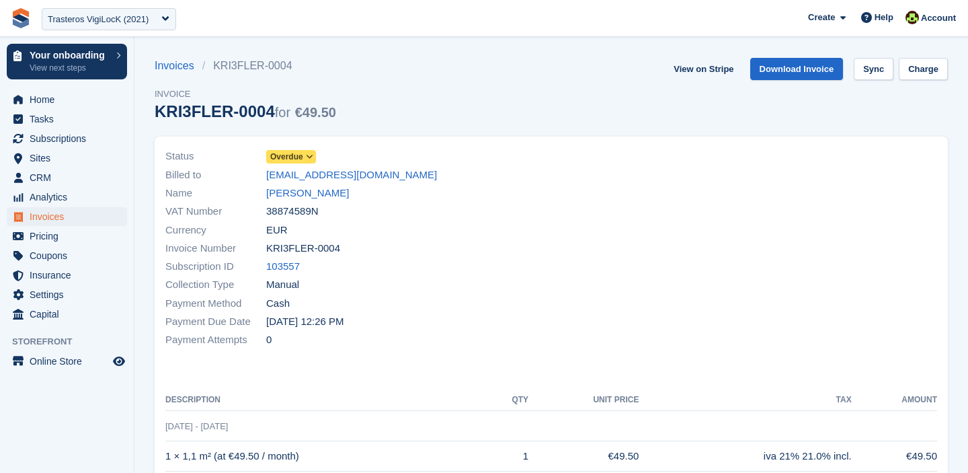
click at [306, 155] on span at bounding box center [310, 156] width 11 height 11
